Goal: Task Accomplishment & Management: Manage account settings

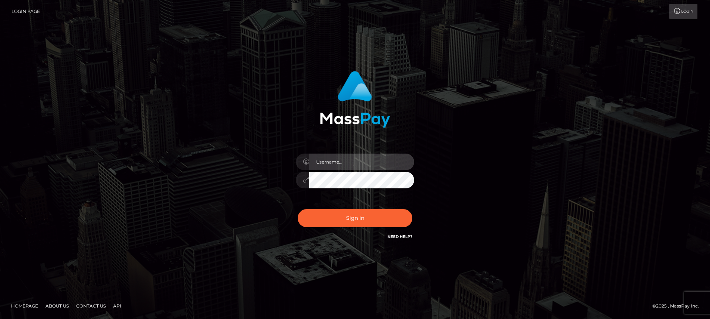
click at [398, 159] on input "text" at bounding box center [361, 161] width 105 height 17
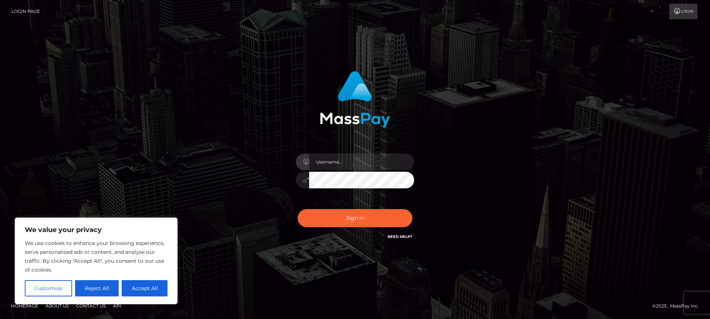
click at [433, 139] on div "Sign in" at bounding box center [355, 155] width 194 height 181
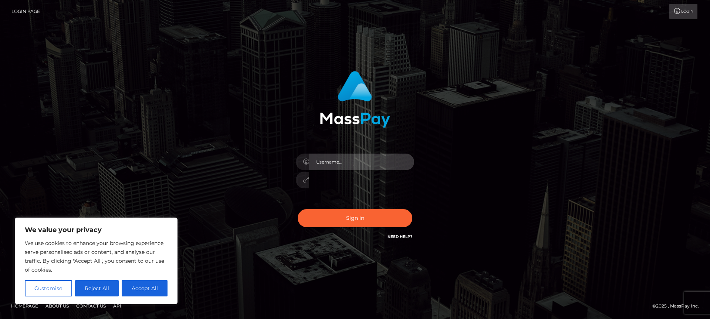
click at [410, 160] on input "text" at bounding box center [361, 161] width 105 height 17
type input "cguignard"
click at [414, 160] on input "text" at bounding box center [361, 161] width 105 height 17
click at [412, 161] on input "text" at bounding box center [361, 161] width 105 height 17
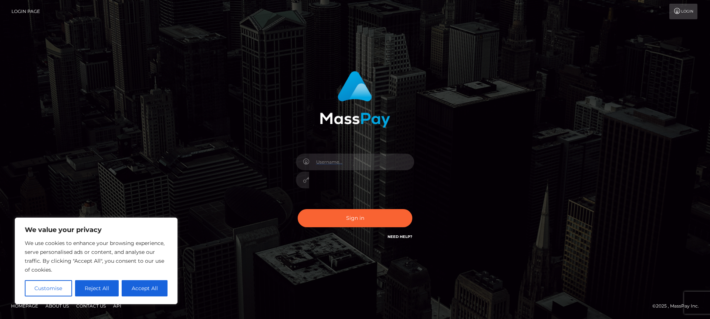
type input "cguignard"
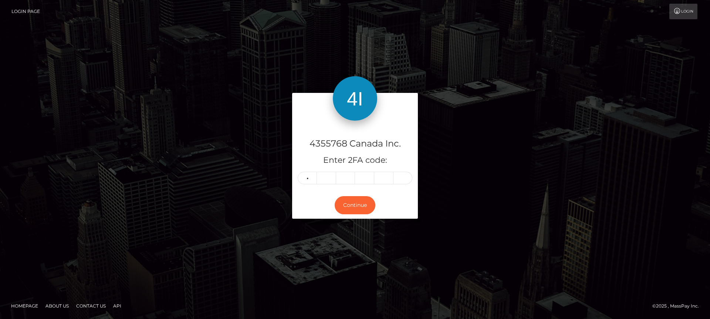
type input "8"
type input "6"
type input "1"
type input "4"
type input "5"
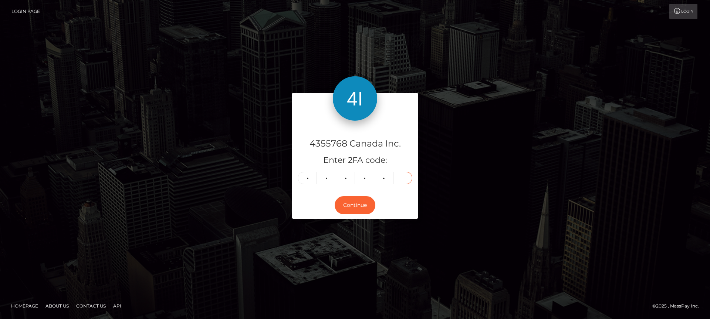
type input "4"
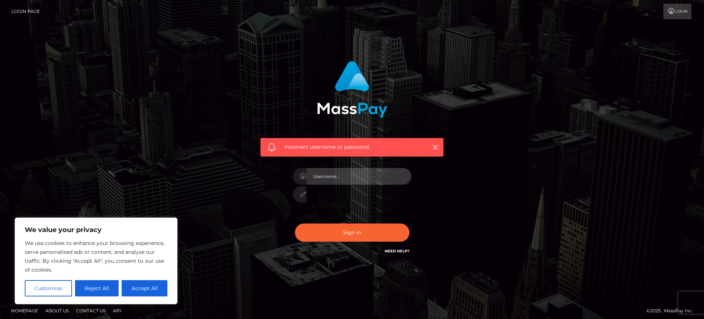
click at [408, 171] on input "text" at bounding box center [358, 176] width 105 height 17
type input "cguignard"
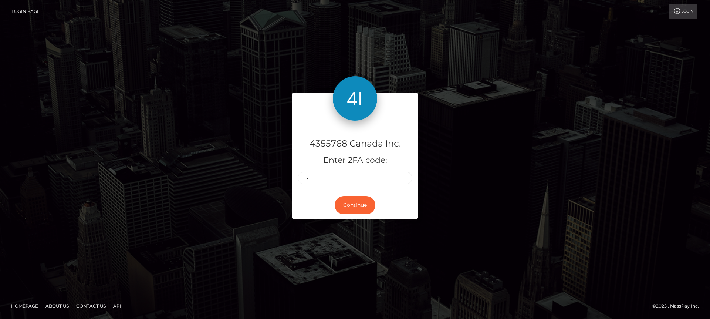
type input "2"
type input "8"
type input "2"
type input "8"
type input "5"
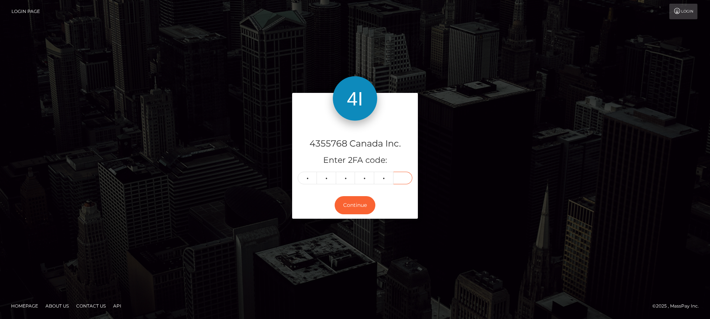
type input "2"
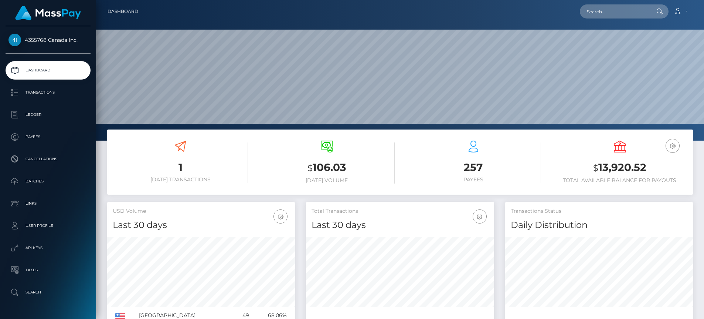
scroll to position [131, 188]
click at [30, 110] on p "Ledger" at bounding box center [48, 114] width 79 height 11
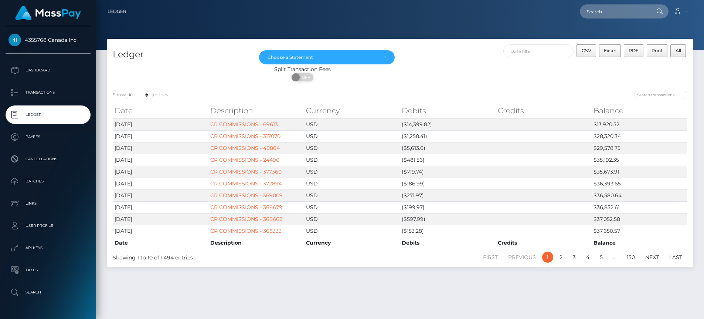
click at [133, 87] on div "Show 10 25 50 100 250 entries Date Description Currency Debits Credits Balance …" at bounding box center [400, 176] width 586 height 182
click at [137, 94] on select "10 25 50 100 250" at bounding box center [139, 95] width 28 height 9
select select "50"
click at [126, 91] on select "10 25 50 100 250" at bounding box center [139, 95] width 28 height 9
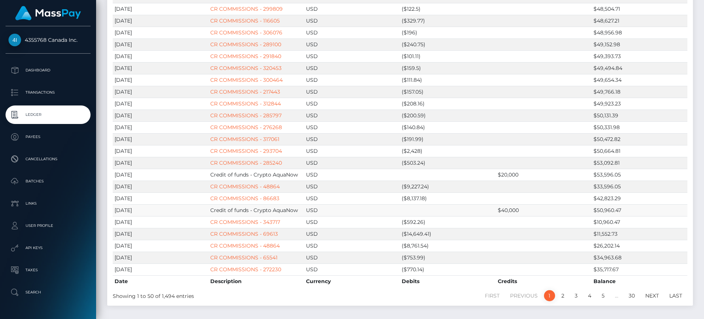
scroll to position [465, 0]
